Goal: Task Accomplishment & Management: Manage account settings

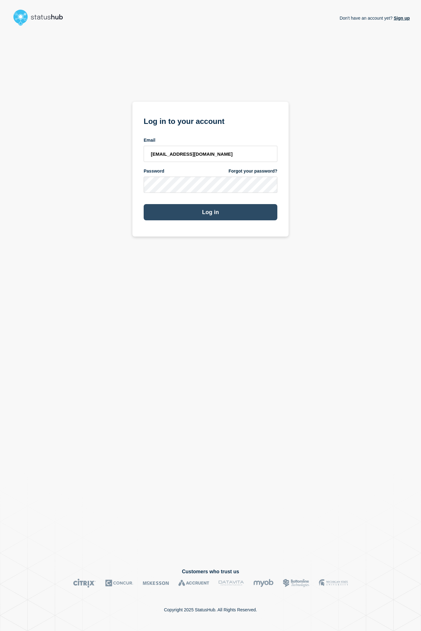
click at [231, 218] on button "Log in" at bounding box center [211, 212] width 134 height 16
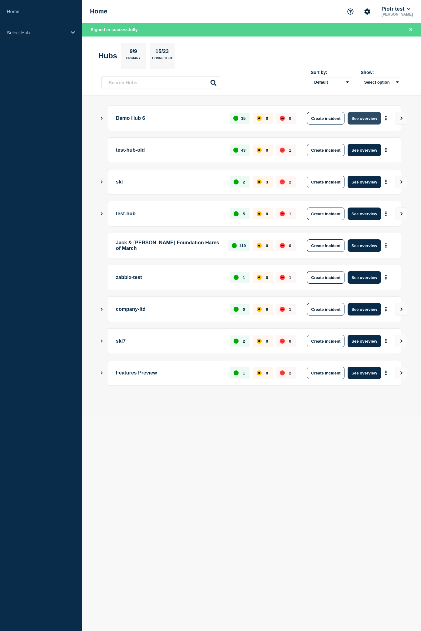
click at [368, 120] on button "See overview" at bounding box center [363, 118] width 33 height 12
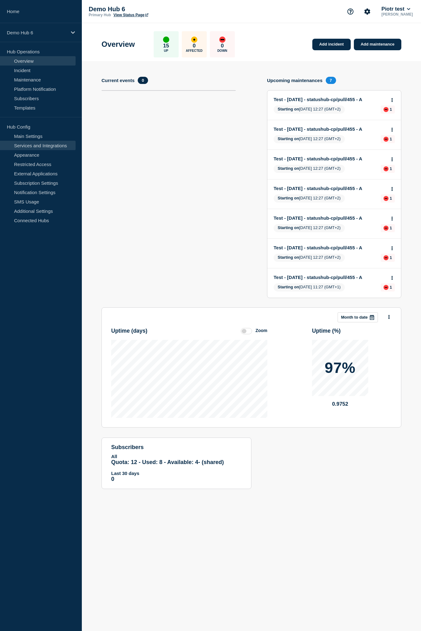
click at [65, 144] on link "Services and Integrations" at bounding box center [38, 145] width 76 height 9
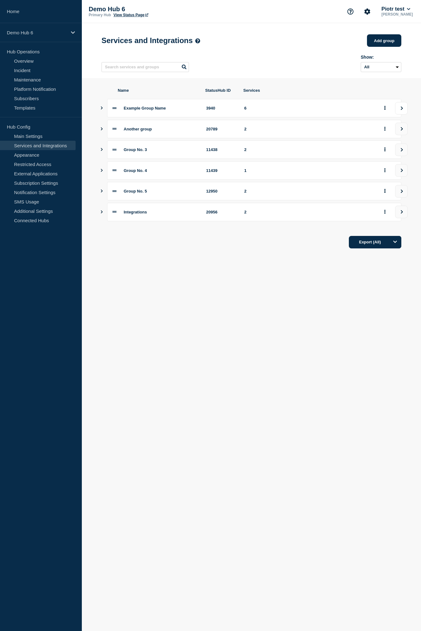
click at [397, 115] on button "view group" at bounding box center [401, 108] width 12 height 12
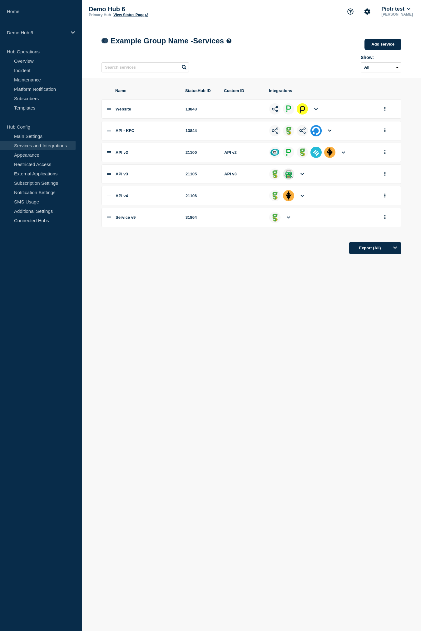
click at [106, 42] on icon at bounding box center [103, 41] width 5 height 4
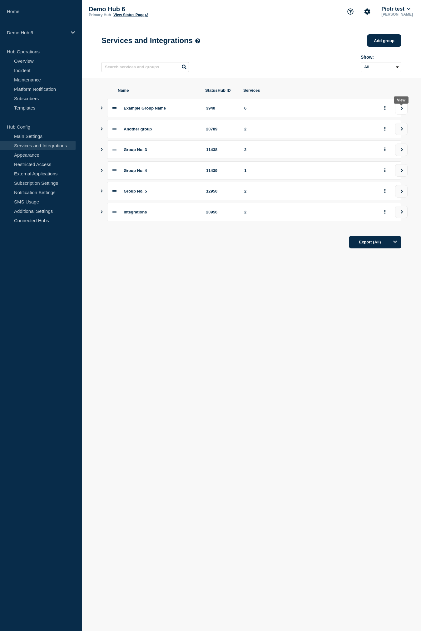
click at [397, 109] on button "view group" at bounding box center [401, 108] width 12 height 12
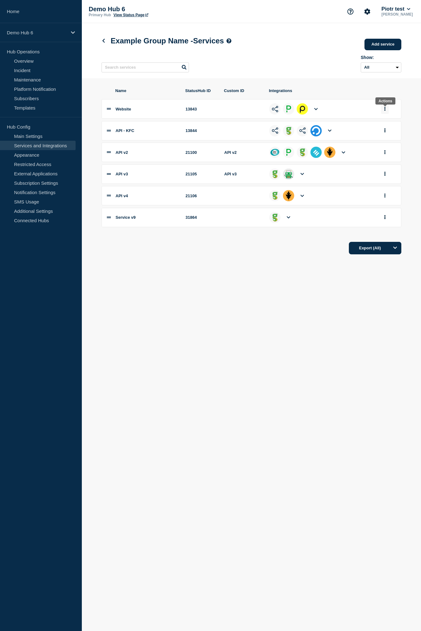
click at [381, 111] on button "group actions" at bounding box center [385, 109] width 8 height 10
click at [383, 124] on button "Edit" at bounding box center [388, 121] width 31 height 10
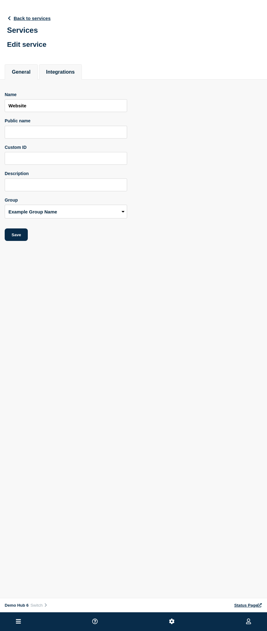
click at [70, 80] on li "Integrations" at bounding box center [60, 71] width 43 height 15
click at [70, 75] on button "Integrations" at bounding box center [60, 72] width 29 height 6
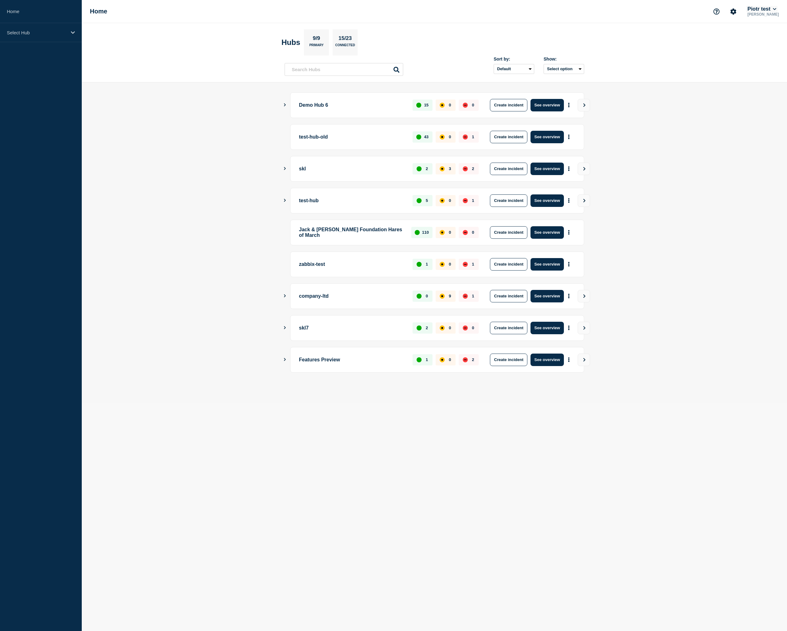
click at [768, 7] on button "Piotr test" at bounding box center [761, 9] width 31 height 6
click at [722, 256] on link "API Key" at bounding box center [722, 253] width 17 height 5
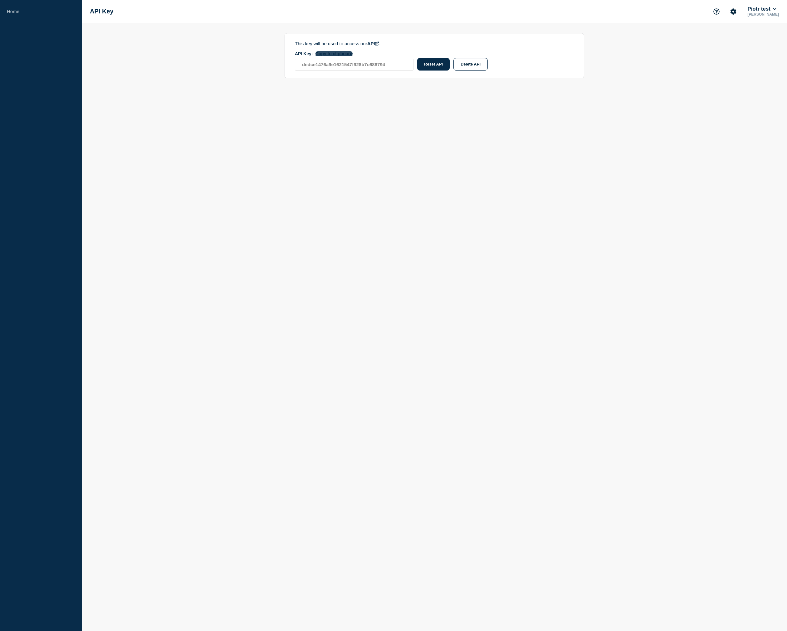
click at [334, 52] on button "Copy to clipboard" at bounding box center [334, 53] width 37 height 5
click at [147, 101] on body "Home API Key Piotr test Piotr Sokołowski This key will be used to access our AP…" at bounding box center [393, 315] width 787 height 631
